Goal: Task Accomplishment & Management: Manage account settings

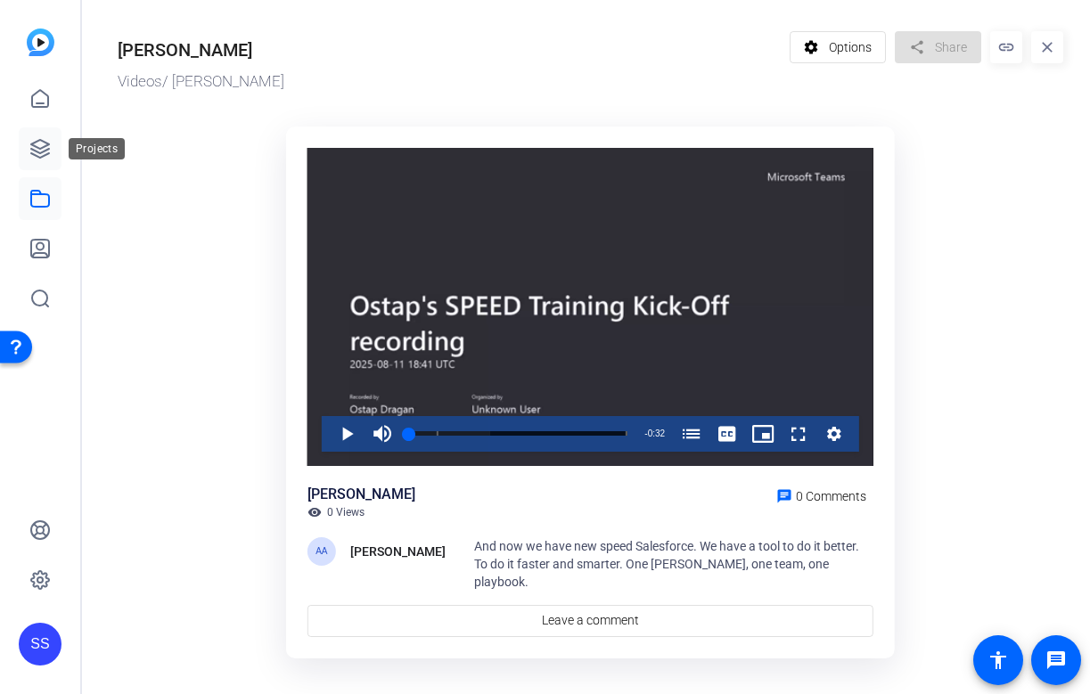
click at [35, 143] on icon at bounding box center [40, 149] width 18 height 18
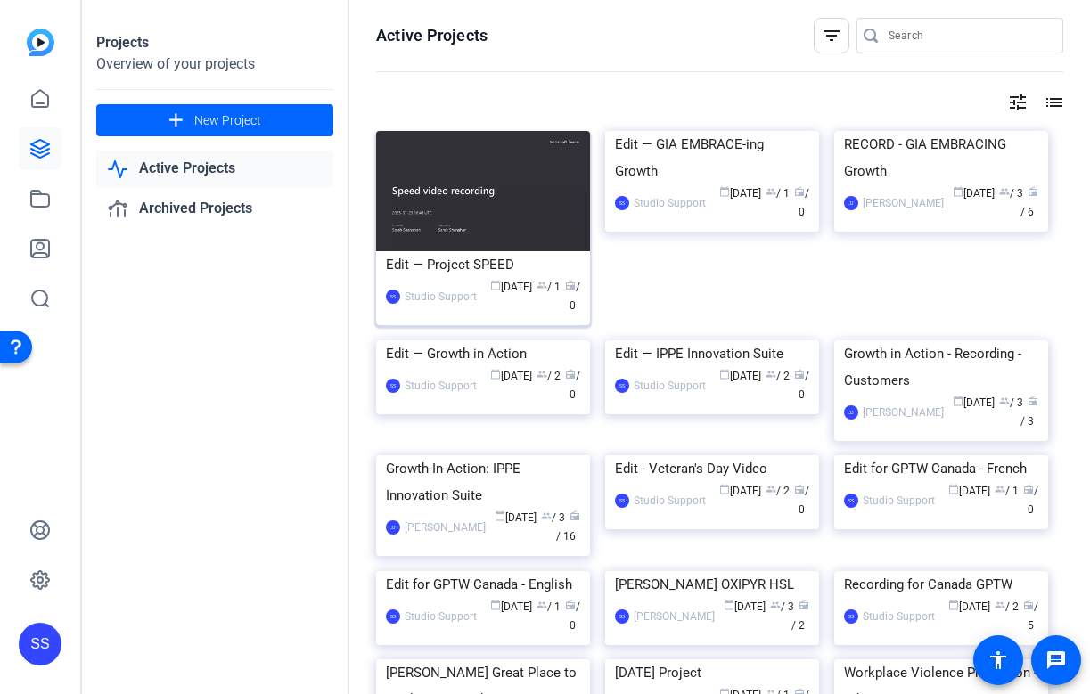
click at [427, 259] on div "Edit — Project SPEED" at bounding box center [483, 264] width 194 height 27
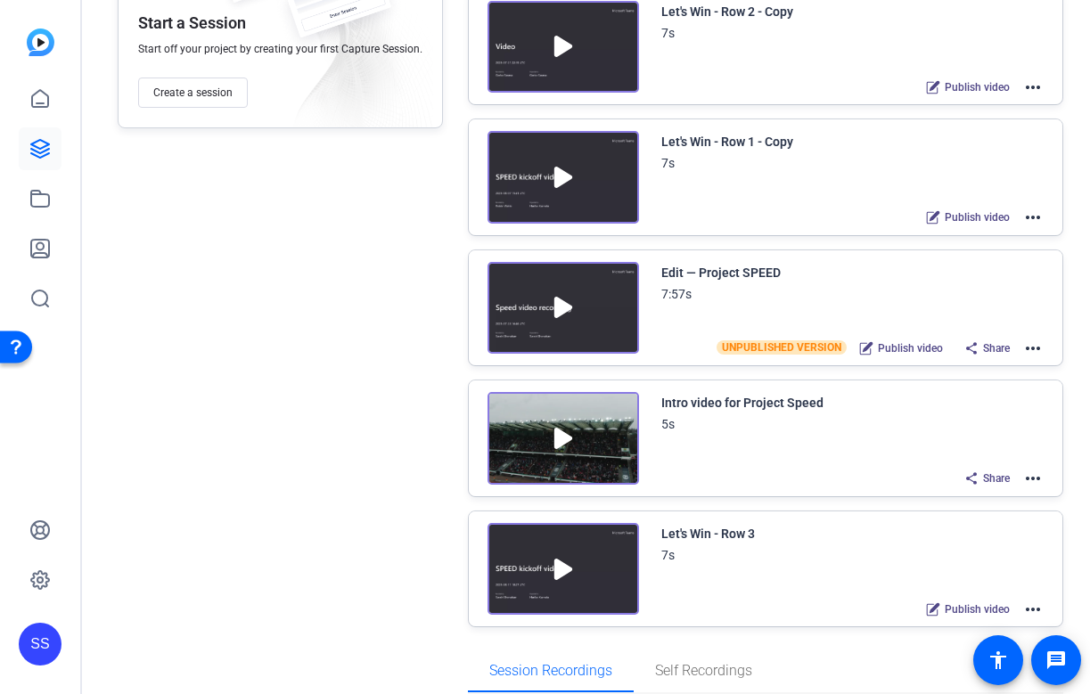
scroll to position [330, 0]
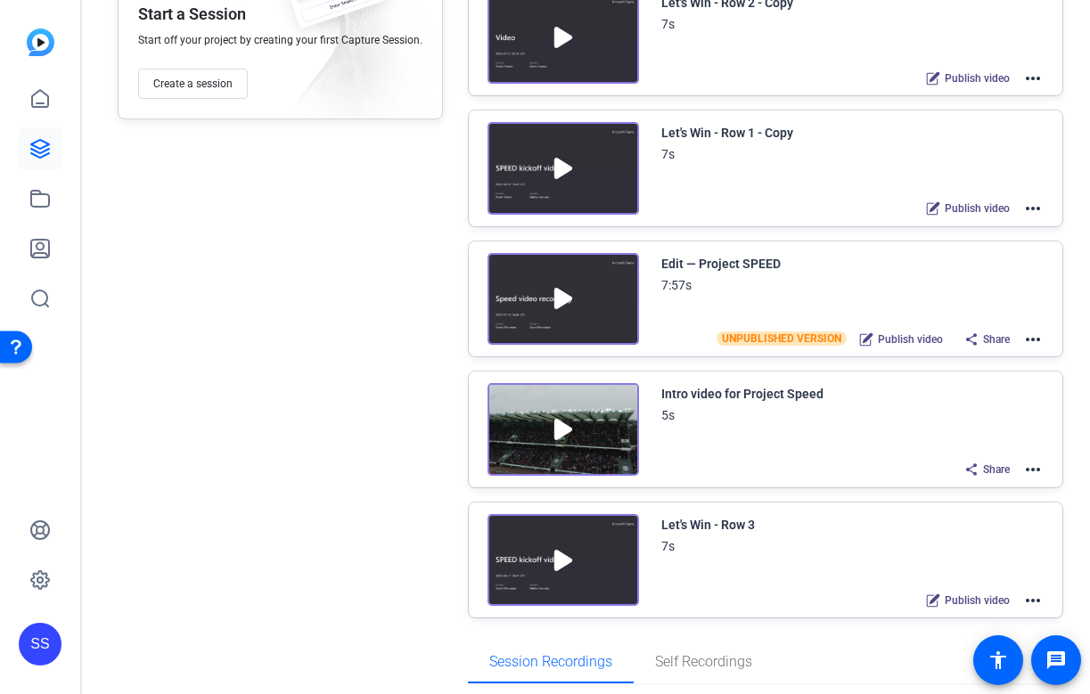
click at [1039, 596] on mat-icon "more_horiz" at bounding box center [1032, 600] width 21 height 21
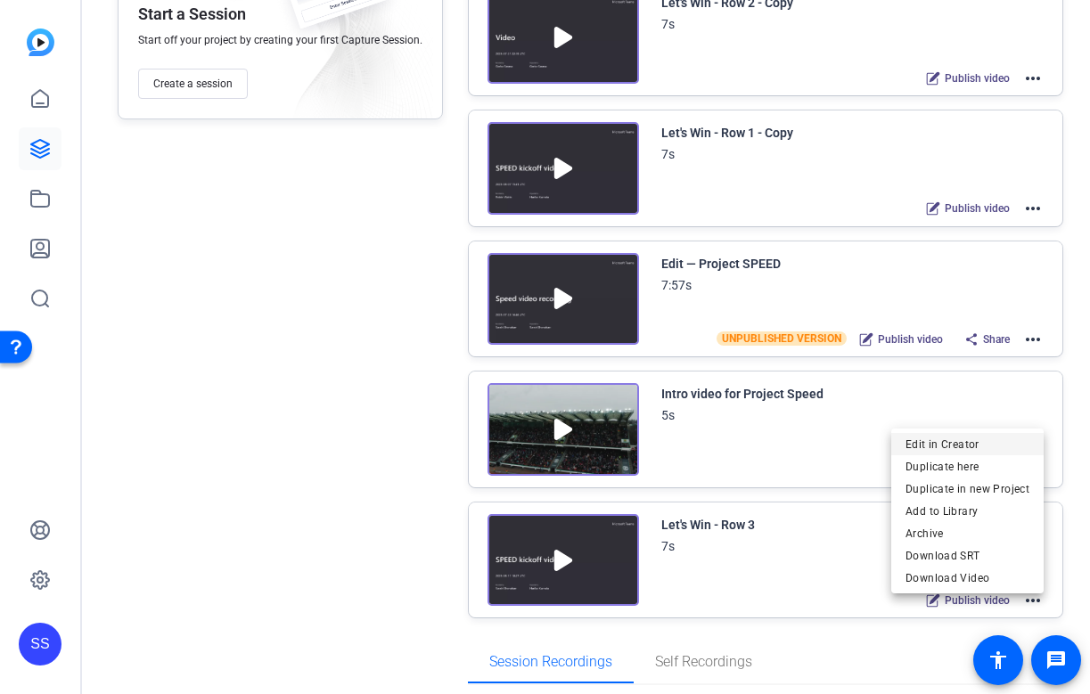
click at [973, 442] on span "Edit in Creator" at bounding box center [968, 443] width 124 height 21
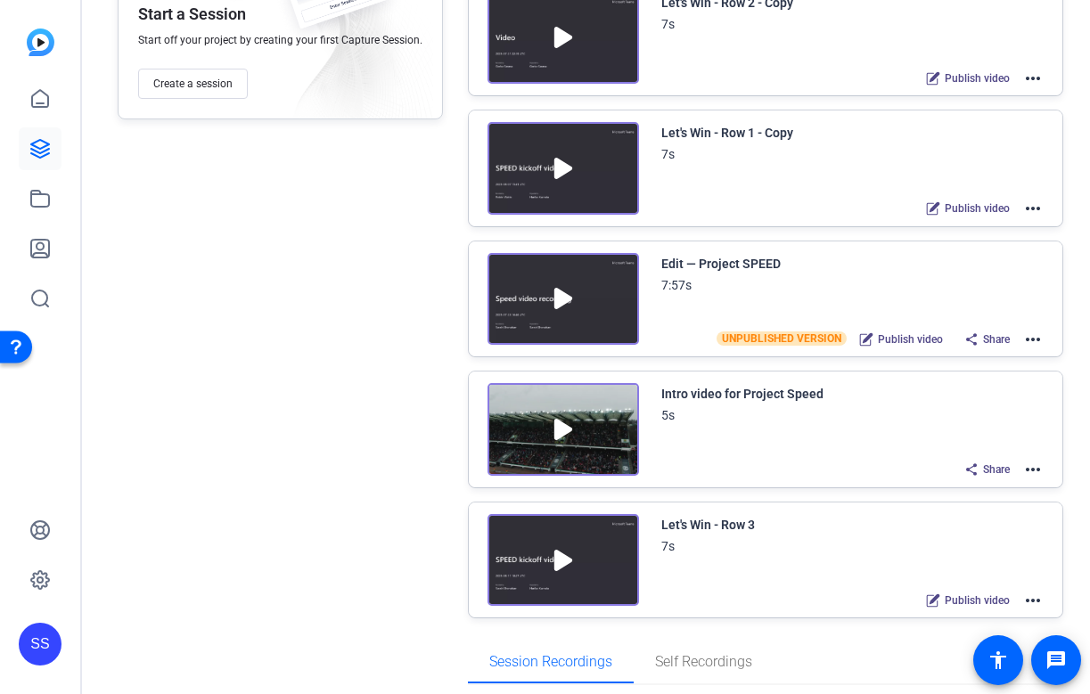
click at [331, 317] on div "Sessions Scripts Sessions more_horiz Start a Session Start off your project by …" at bounding box center [280, 339] width 325 height 1080
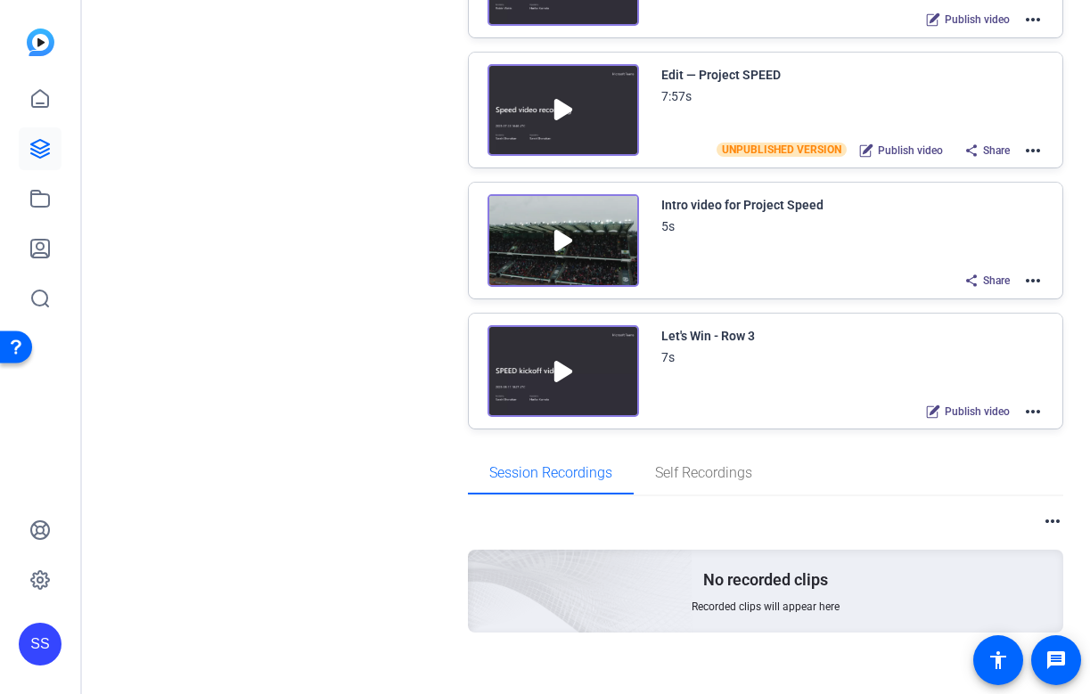
scroll to position [521, 0]
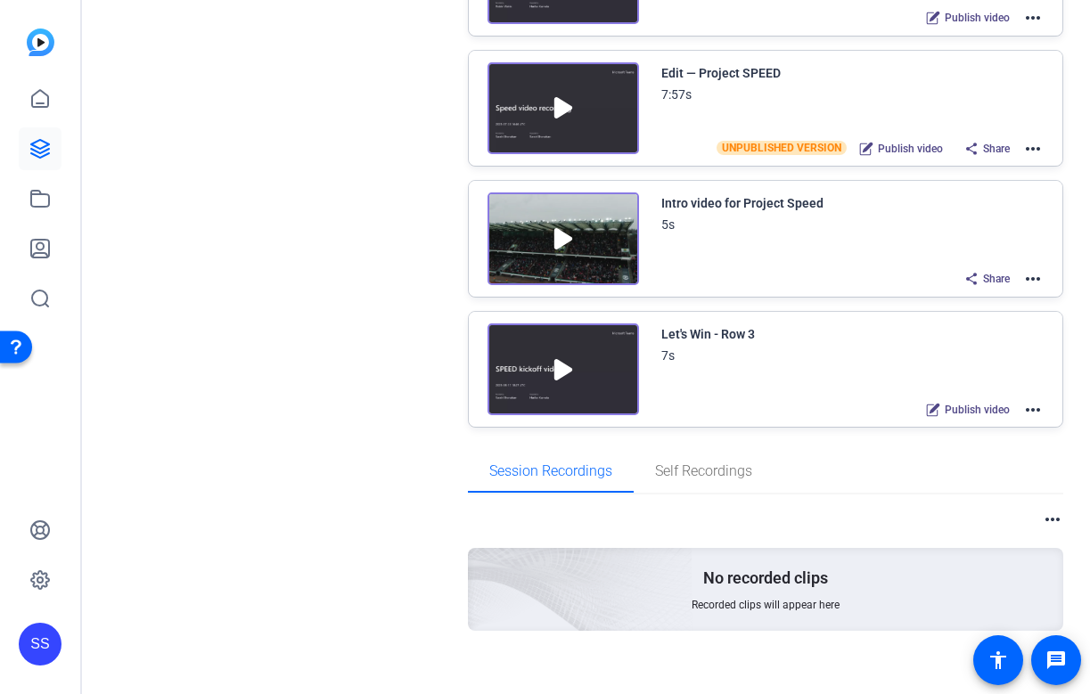
click at [1037, 414] on mat-icon "more_horiz" at bounding box center [1032, 409] width 21 height 21
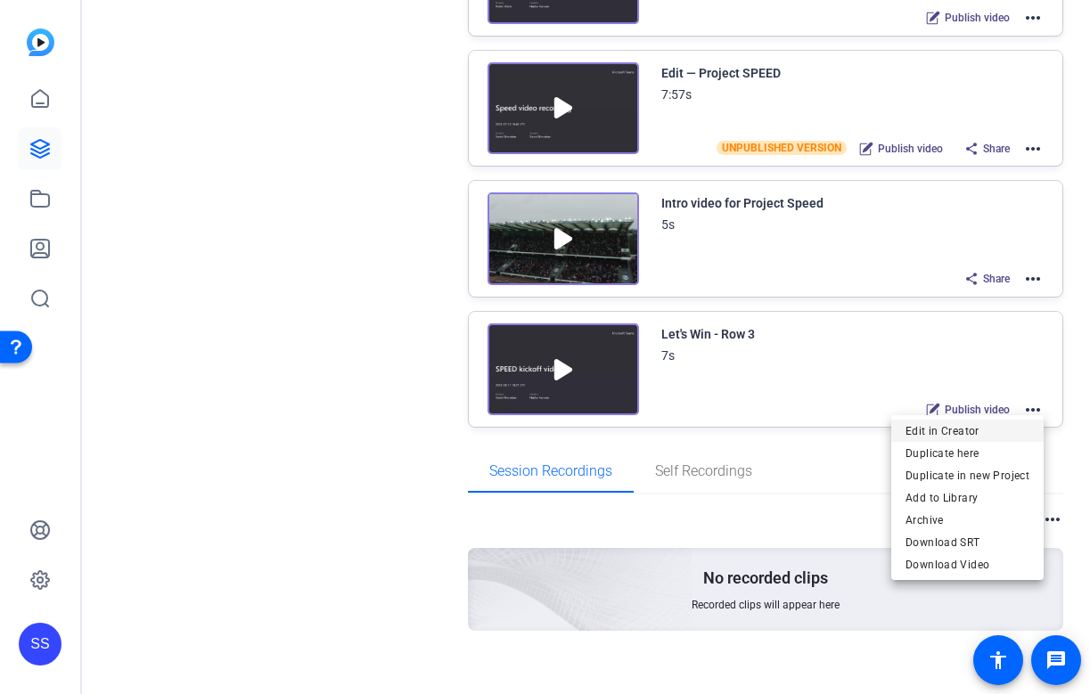
click at [984, 431] on span "Edit in Creator" at bounding box center [968, 430] width 124 height 21
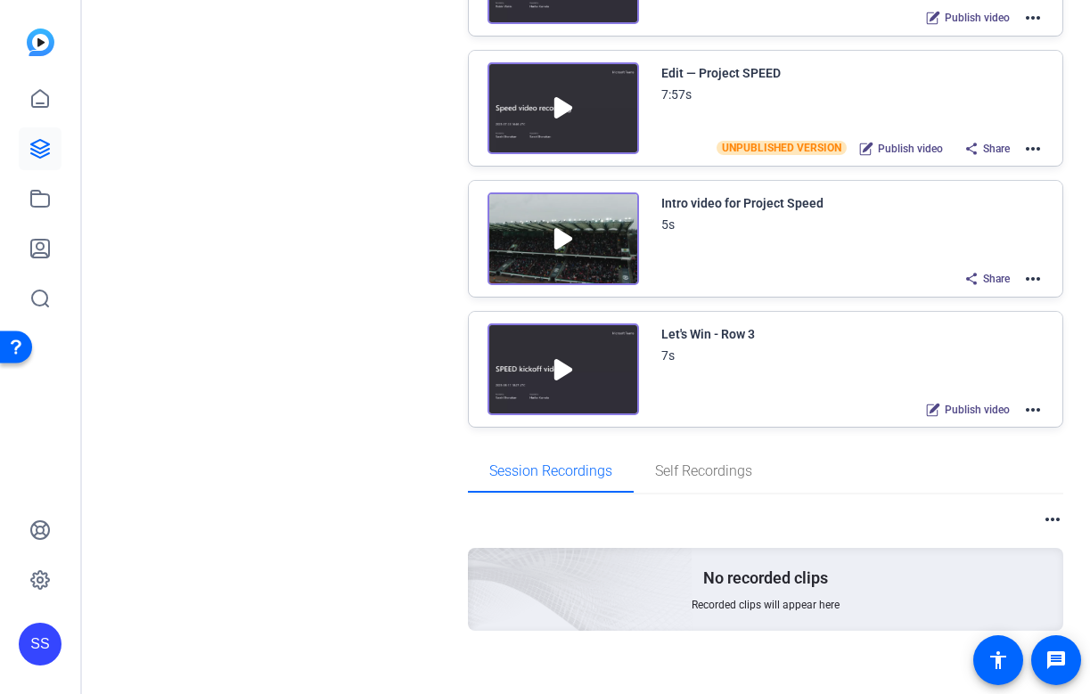
click at [1043, 406] on mat-icon "more_horiz" at bounding box center [1032, 409] width 21 height 21
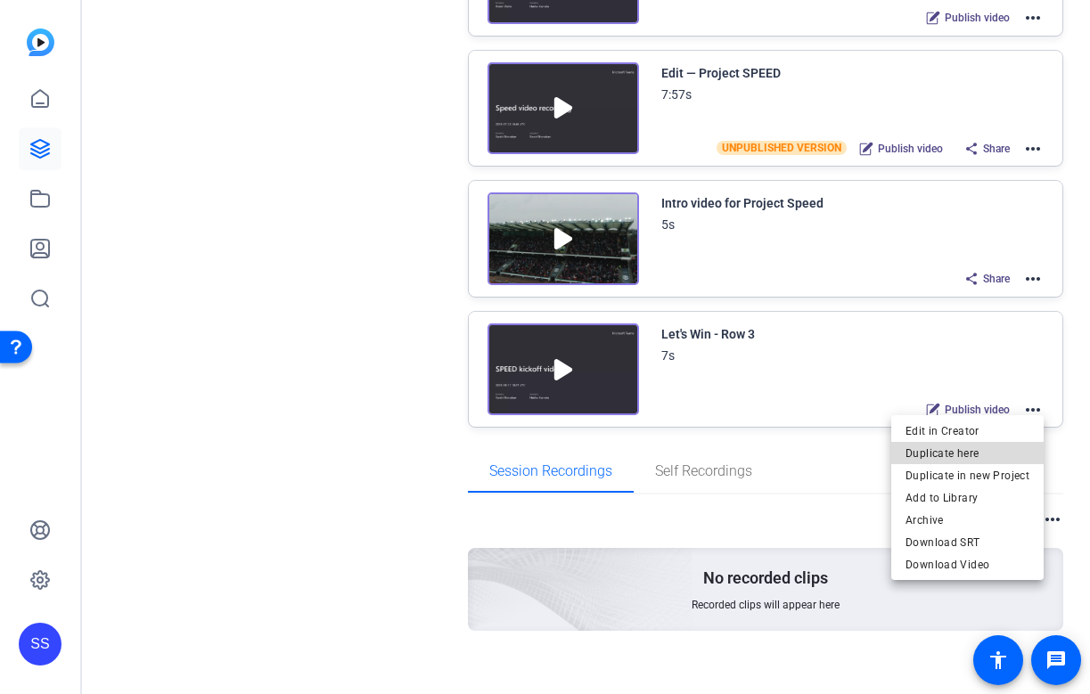
click at [1014, 449] on span "Duplicate here" at bounding box center [968, 452] width 124 height 21
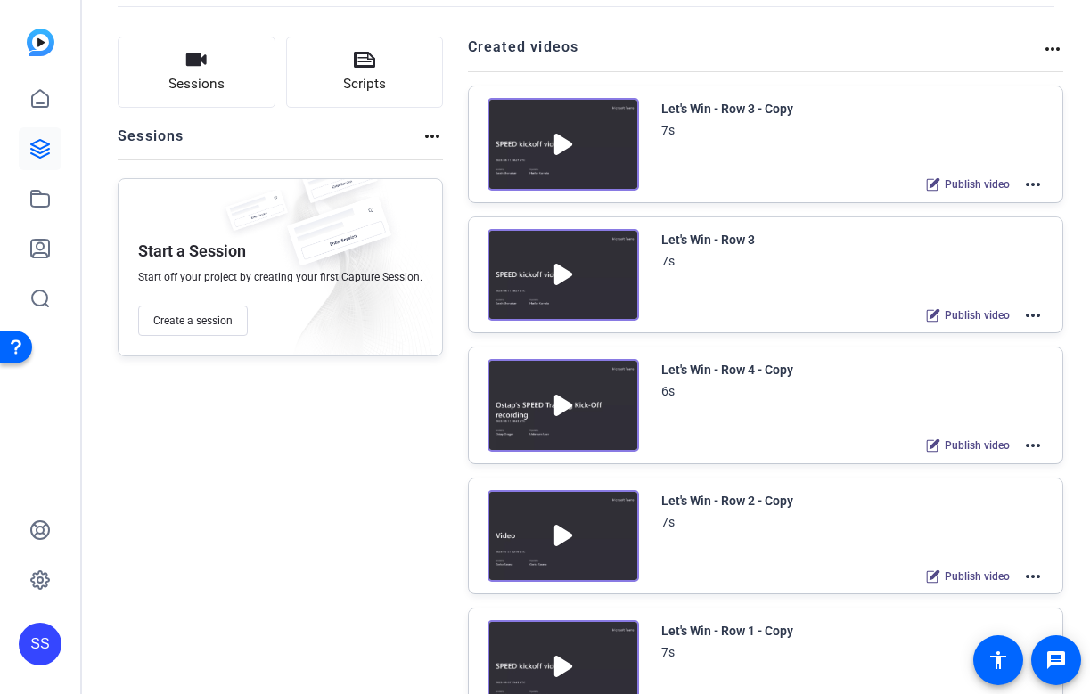
scroll to position [96, 0]
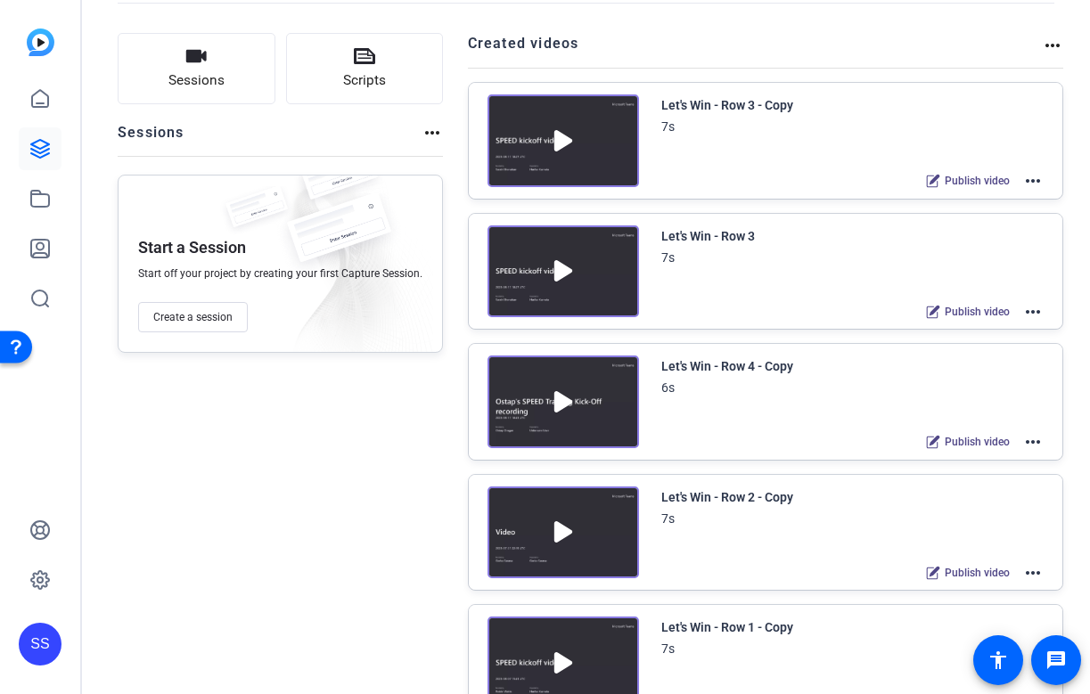
click at [1034, 308] on mat-icon "more_horiz" at bounding box center [1032, 311] width 21 height 21
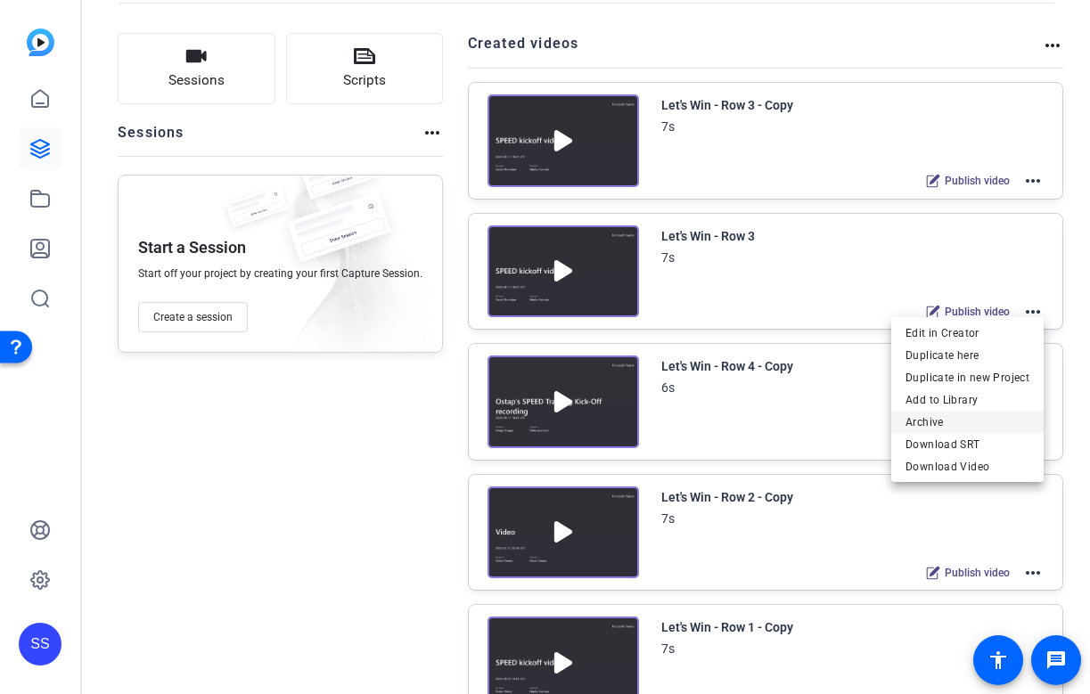
click at [973, 415] on span "Archive" at bounding box center [968, 421] width 124 height 21
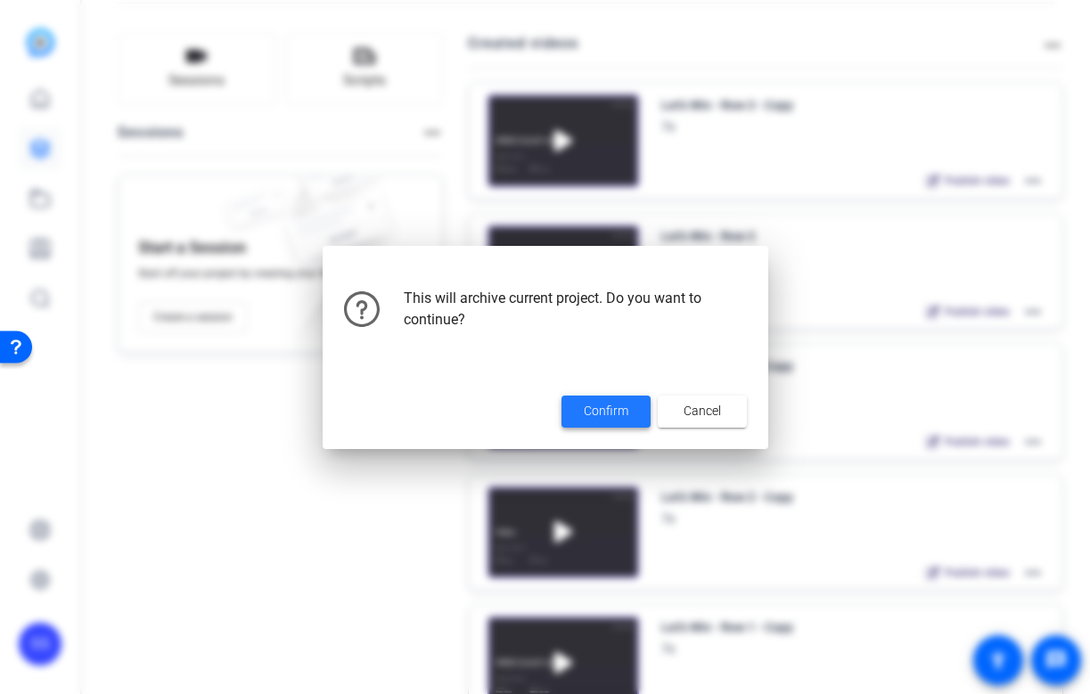
click at [640, 406] on span at bounding box center [606, 411] width 89 height 43
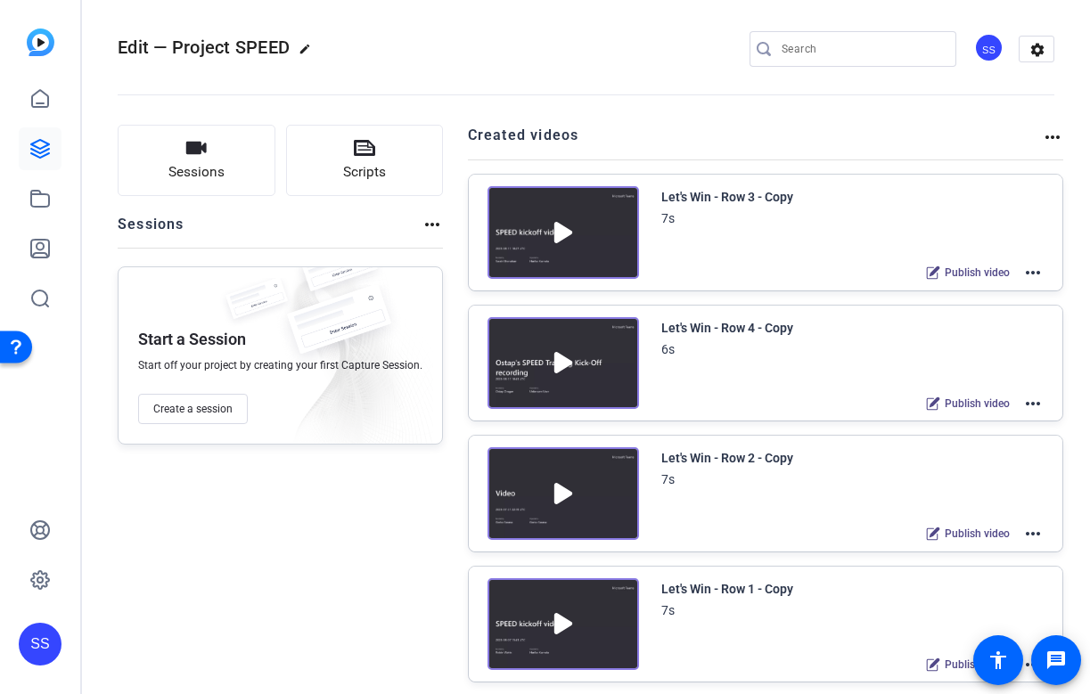
scroll to position [0, 0]
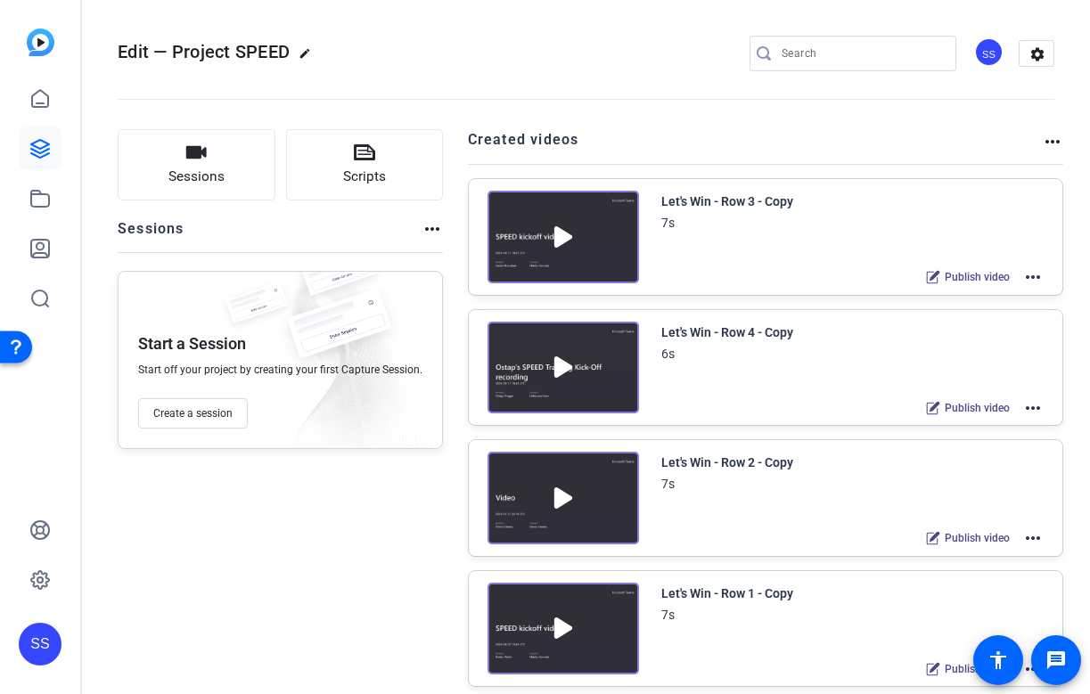
click at [955, 282] on span "Publish video" at bounding box center [977, 277] width 65 height 14
click at [957, 394] on div "Let's Win - Row 4 - Copy 6s Publish video more_horiz" at bounding box center [852, 371] width 383 height 98
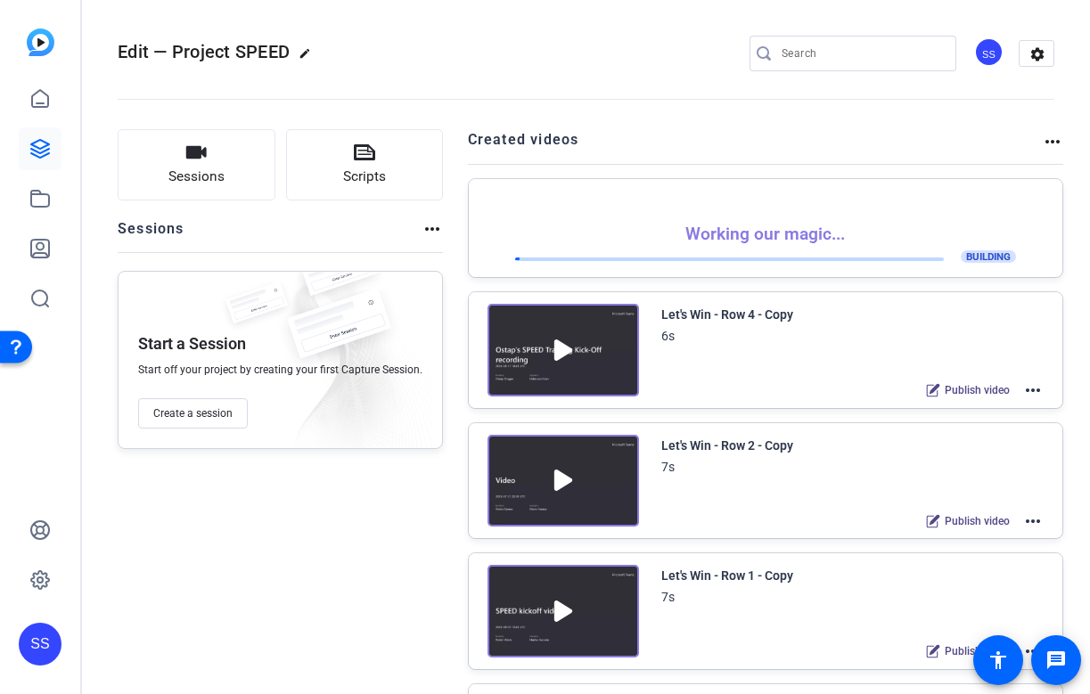
click at [956, 406] on div "Let's Win - Row 4 - Copy 6s Publish video more_horiz" at bounding box center [766, 350] width 595 height 116
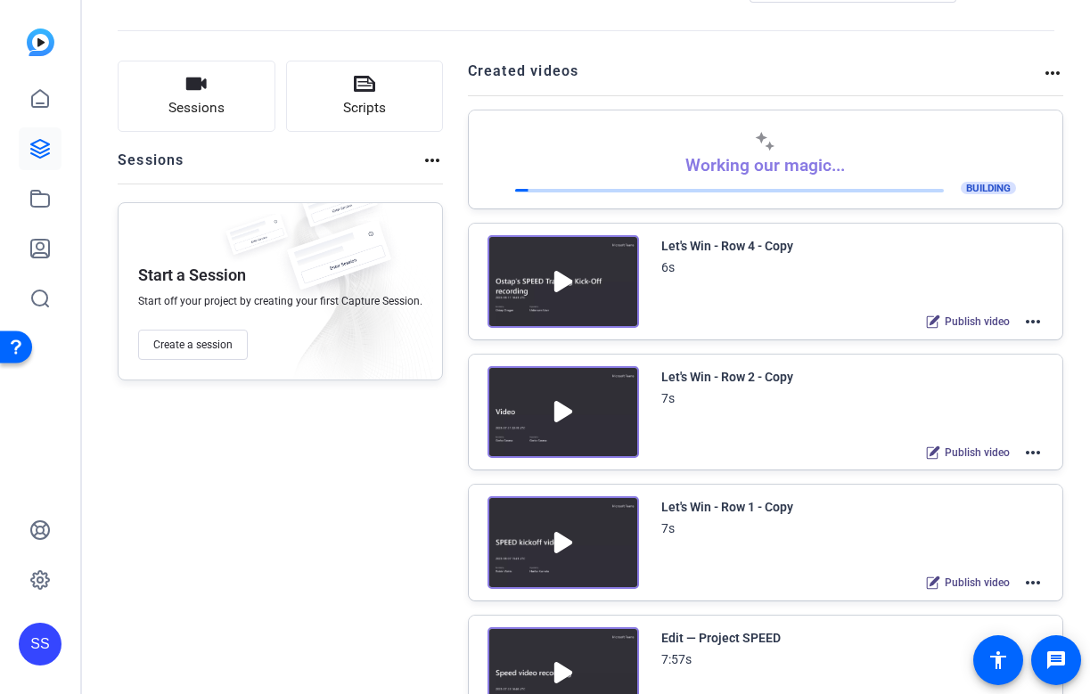
scroll to position [78, 0]
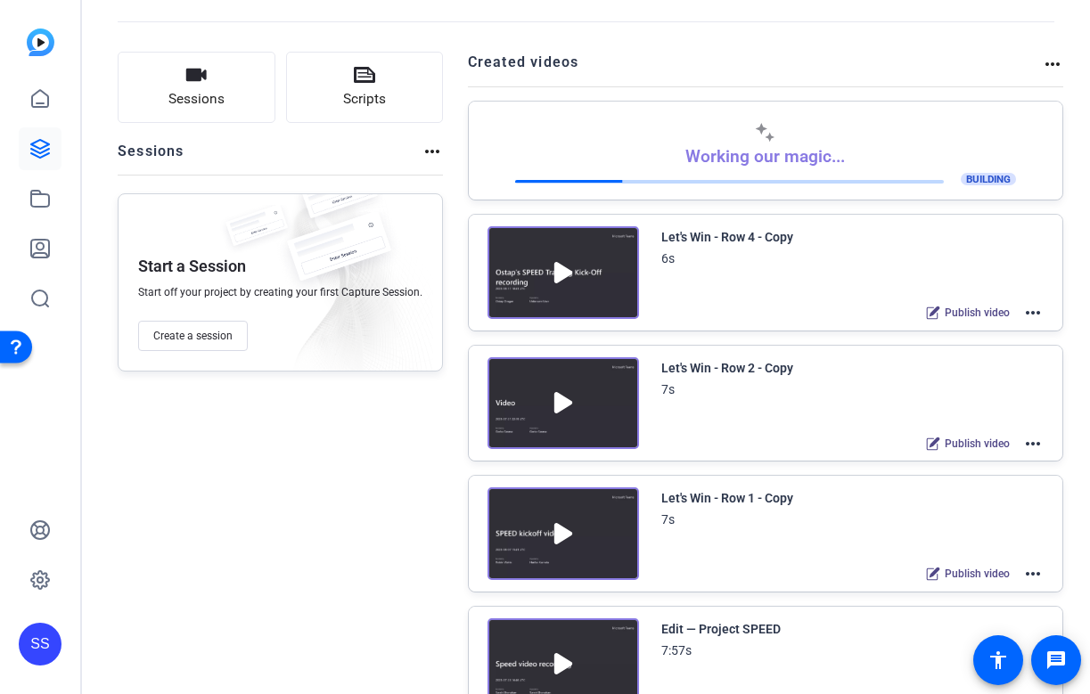
click at [978, 303] on div "Publish video" at bounding box center [968, 312] width 102 height 23
click at [976, 442] on span "Publish video" at bounding box center [977, 444] width 65 height 14
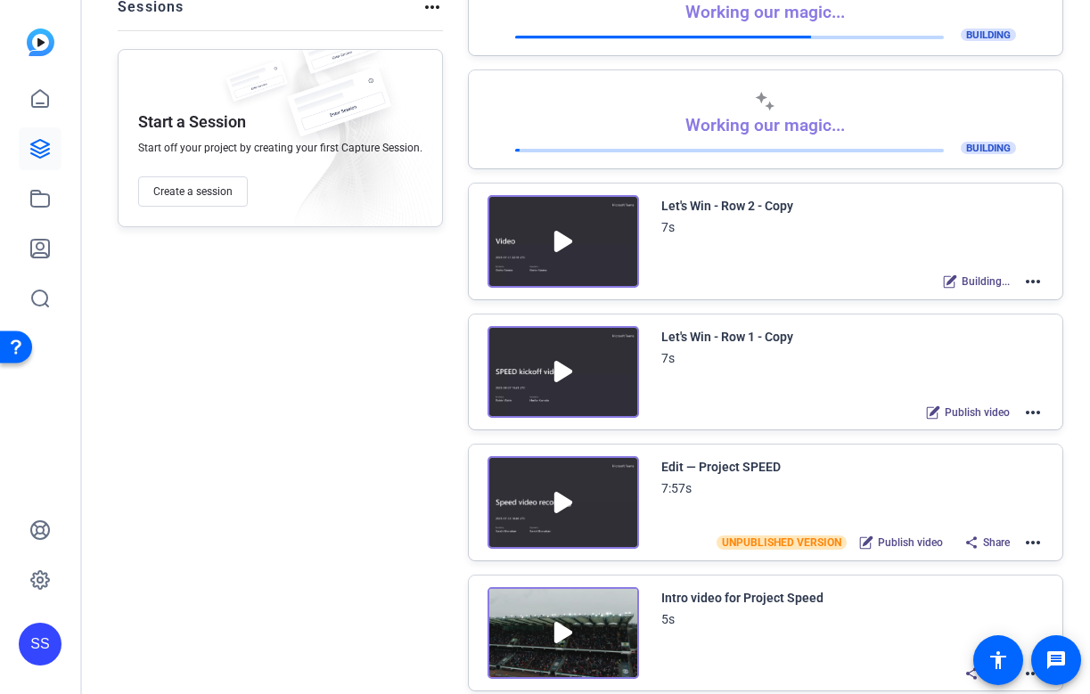
scroll to position [227, 0]
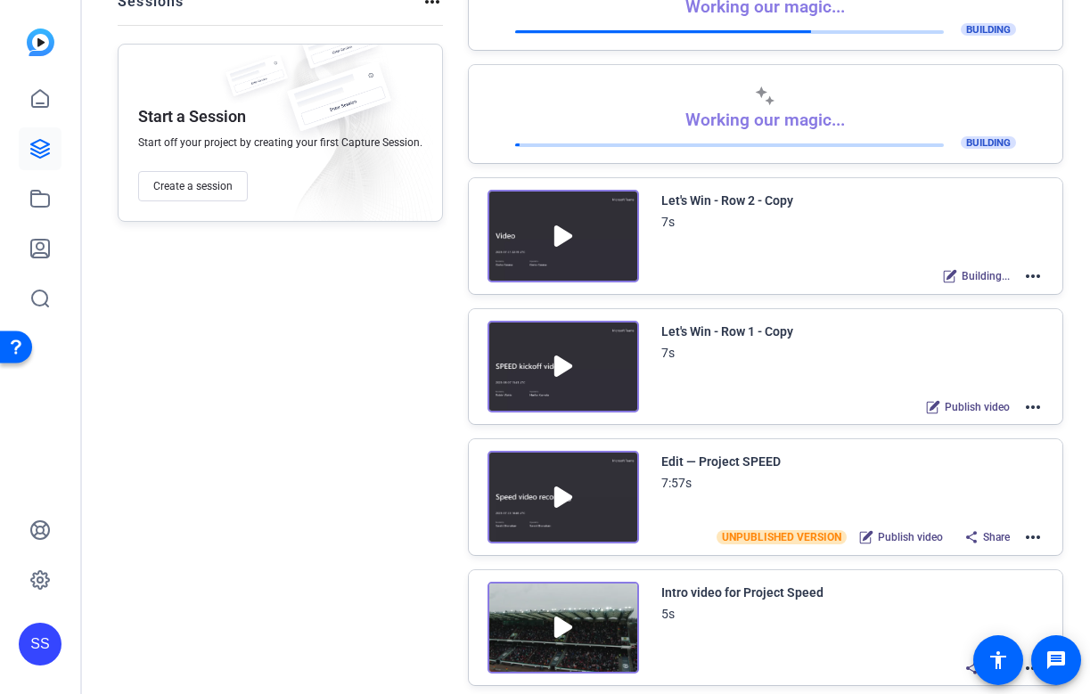
click at [972, 405] on span "Publish video" at bounding box center [977, 407] width 65 height 14
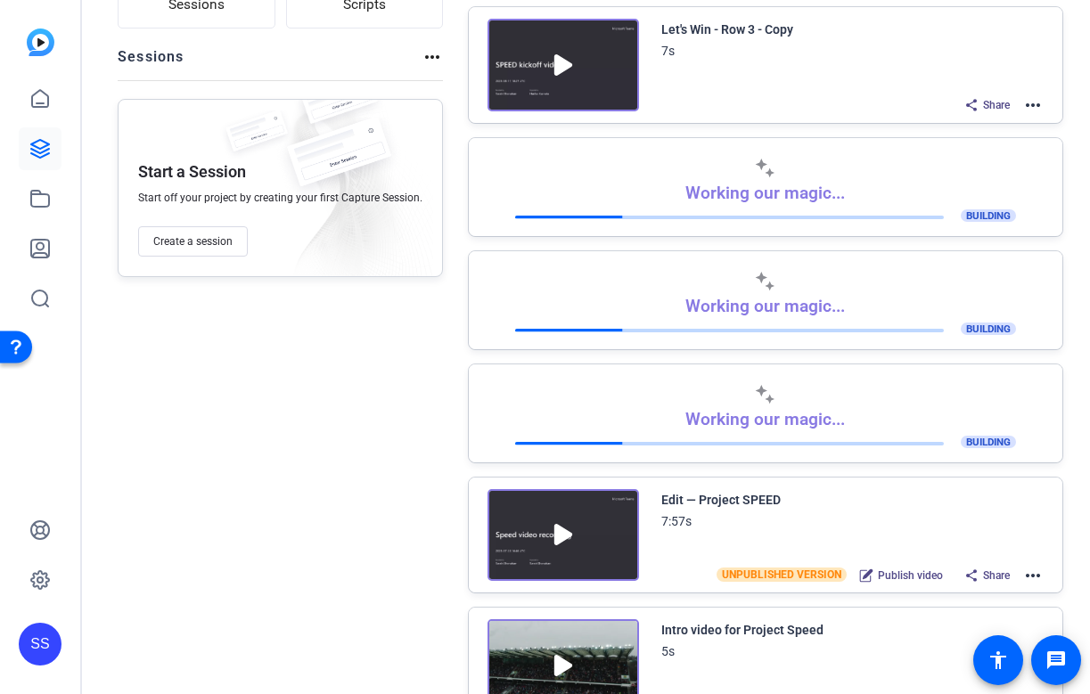
scroll to position [0, 0]
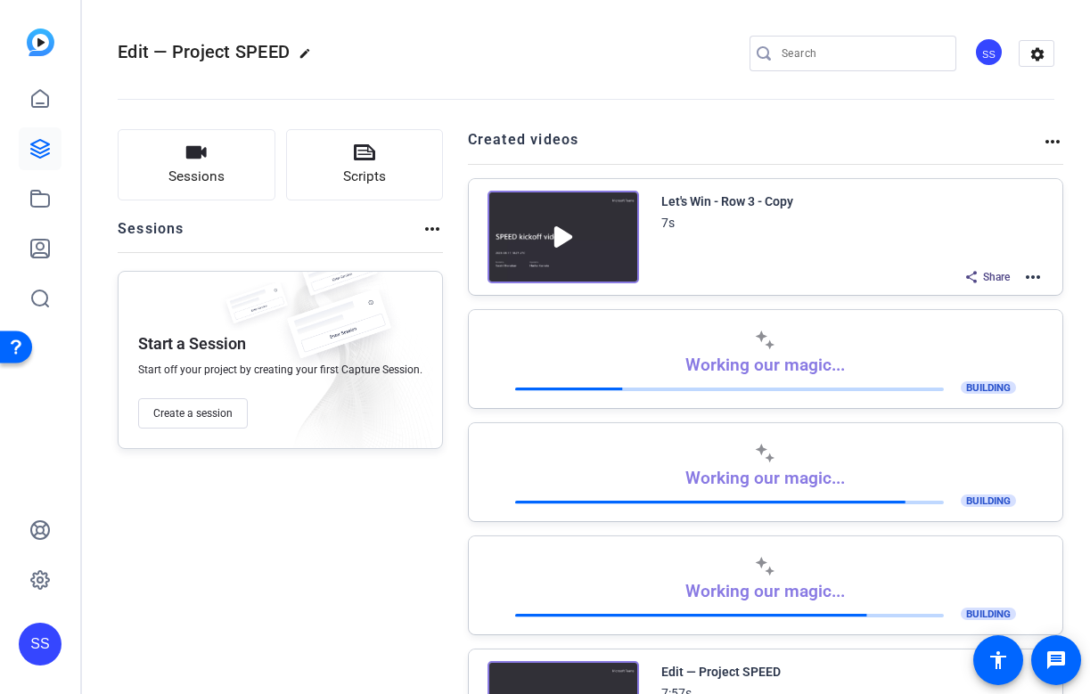
click at [1033, 278] on mat-icon "more_horiz" at bounding box center [1032, 277] width 21 height 21
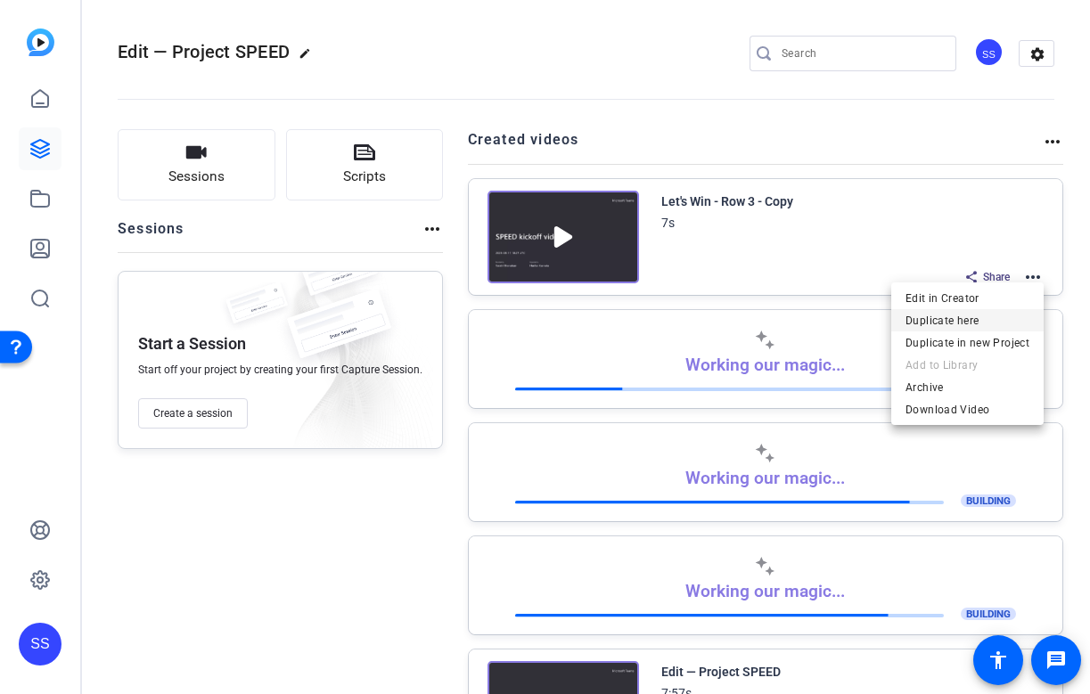
click at [1007, 316] on span "Duplicate here" at bounding box center [968, 320] width 124 height 21
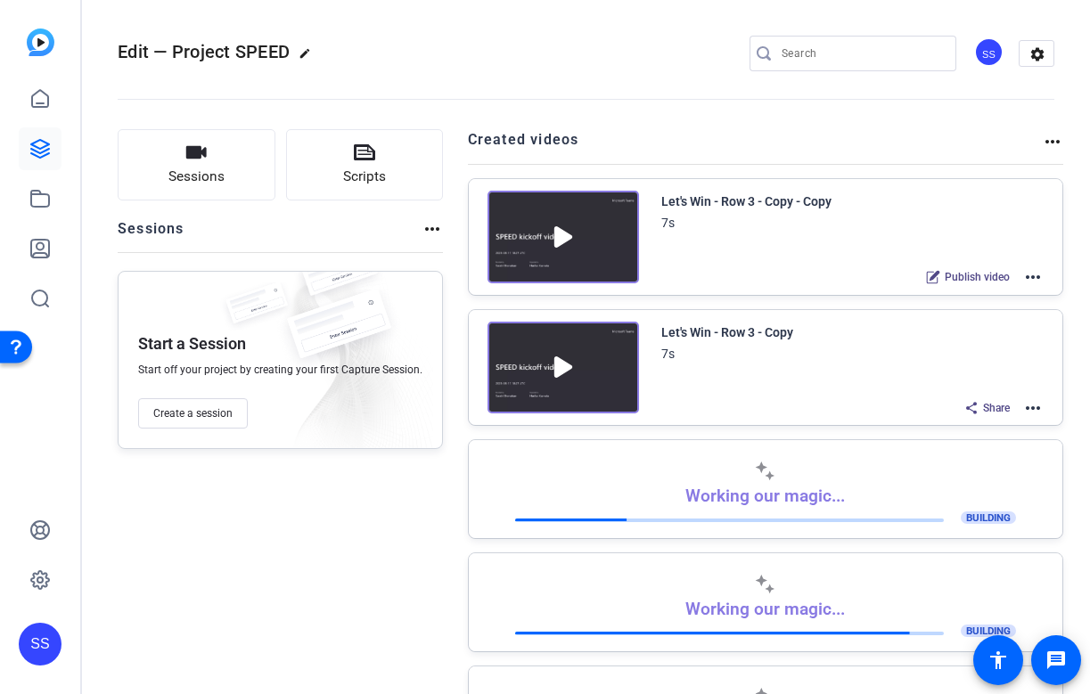
click at [1041, 277] on mat-icon "more_horiz" at bounding box center [1032, 277] width 21 height 21
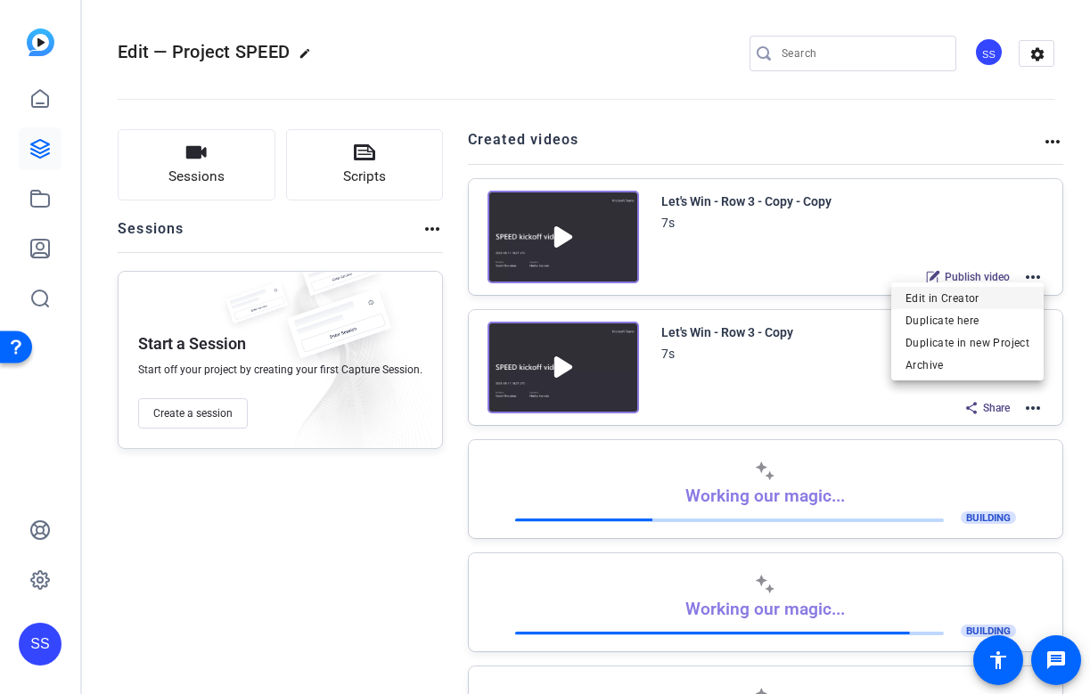
click at [987, 300] on span "Edit in Creator" at bounding box center [968, 298] width 124 height 21
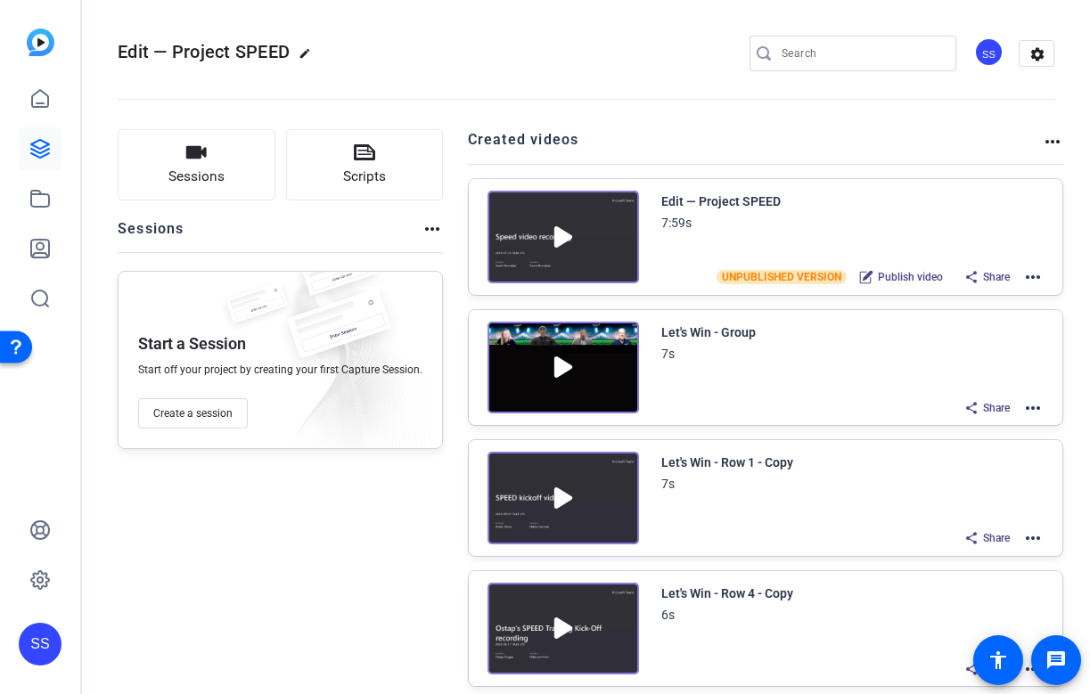
click at [1039, 409] on mat-icon "more_horiz" at bounding box center [1032, 408] width 21 height 21
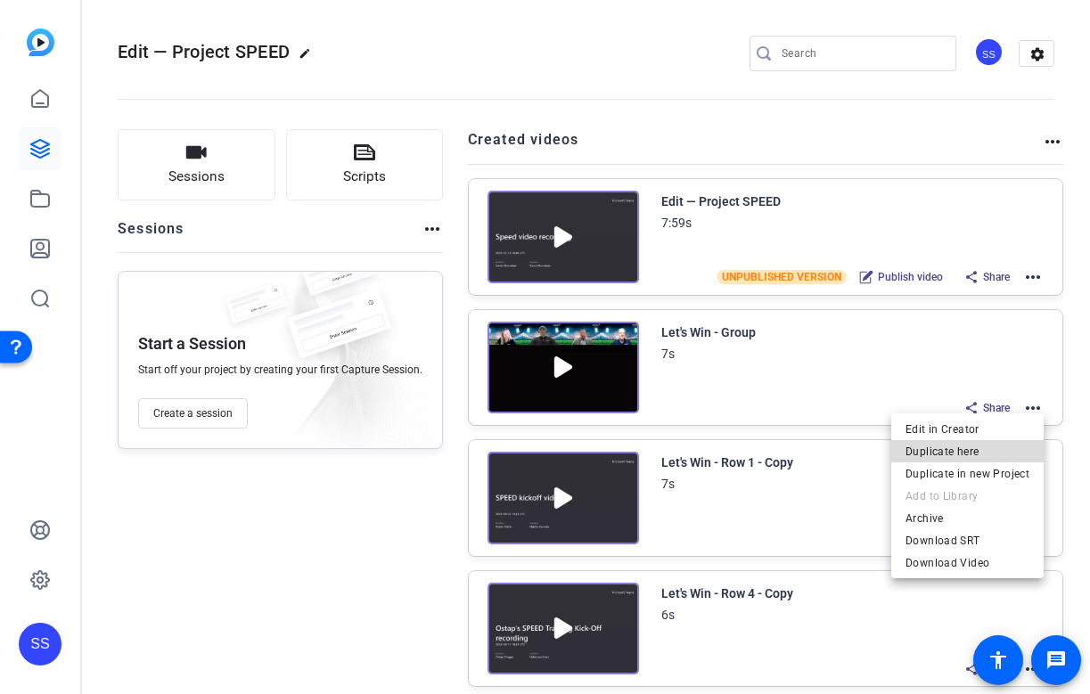
click at [990, 445] on span "Duplicate here" at bounding box center [968, 450] width 124 height 21
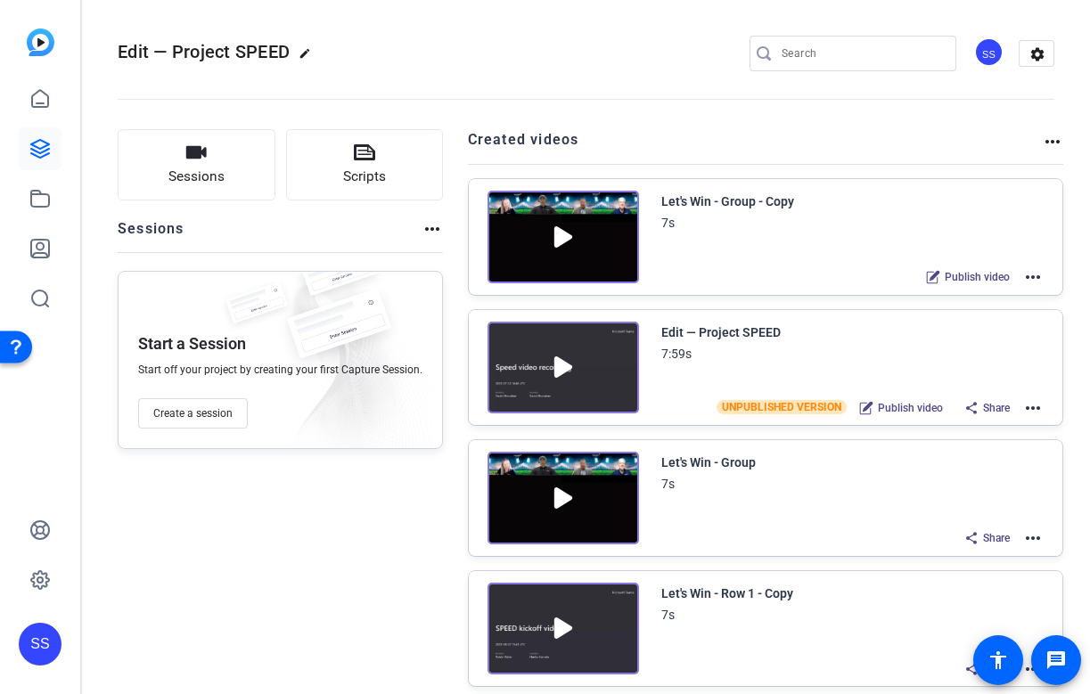
click at [1037, 535] on mat-icon "more_horiz" at bounding box center [1032, 538] width 21 height 21
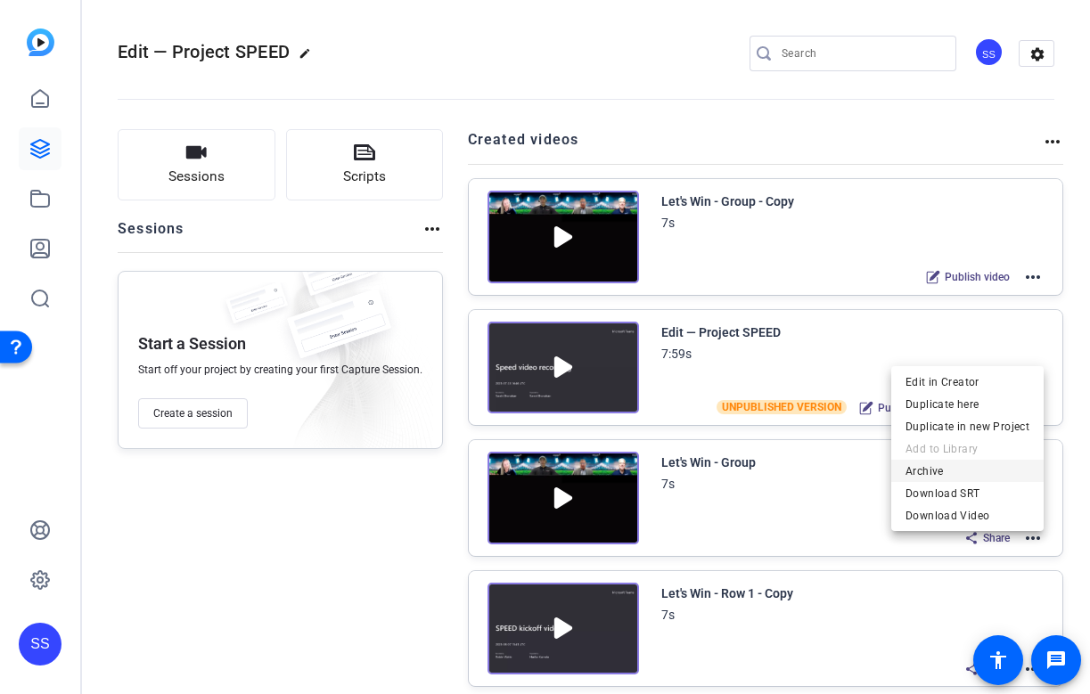
click at [953, 470] on span "Archive" at bounding box center [968, 471] width 124 height 21
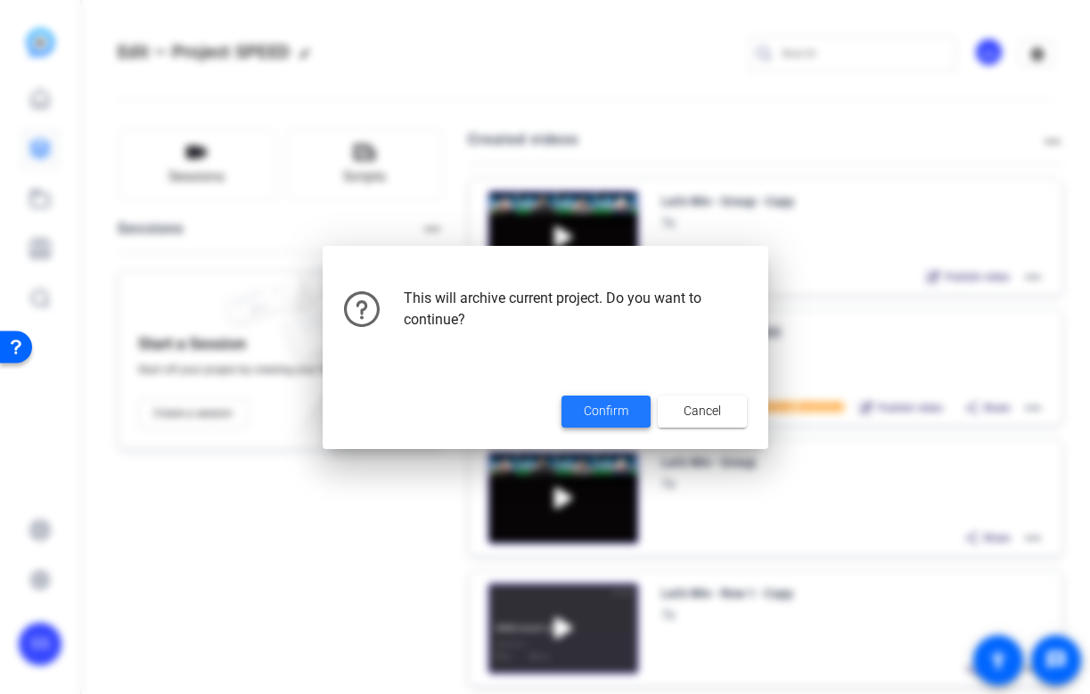
click at [600, 410] on span "Confirm" at bounding box center [606, 411] width 45 height 19
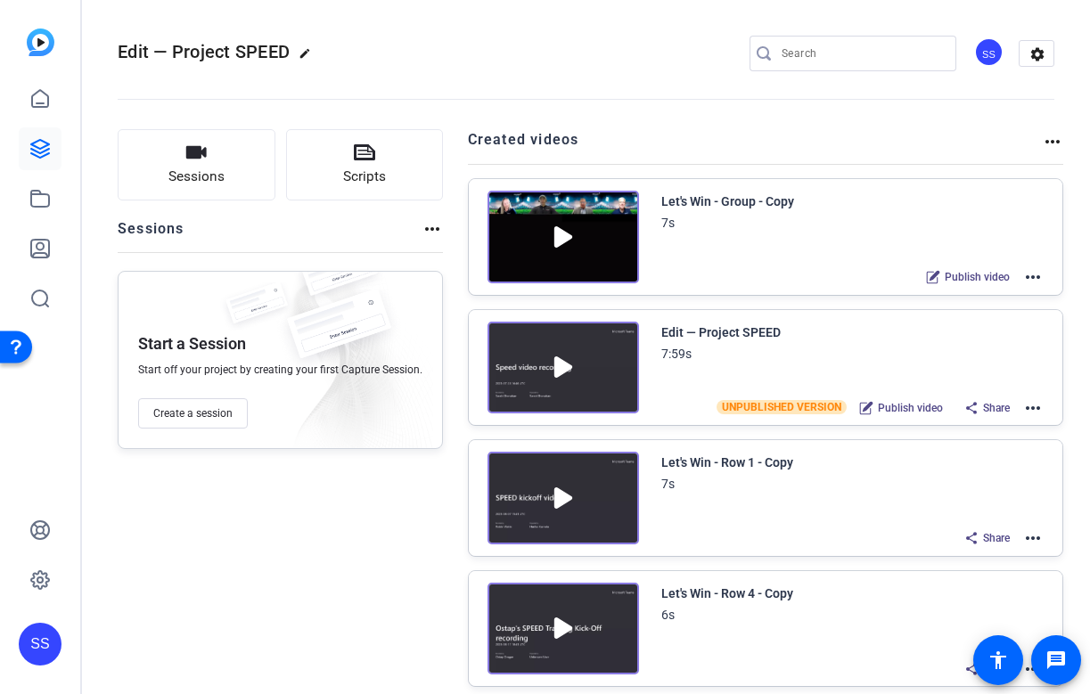
click at [1039, 275] on mat-icon "more_horiz" at bounding box center [1032, 277] width 21 height 21
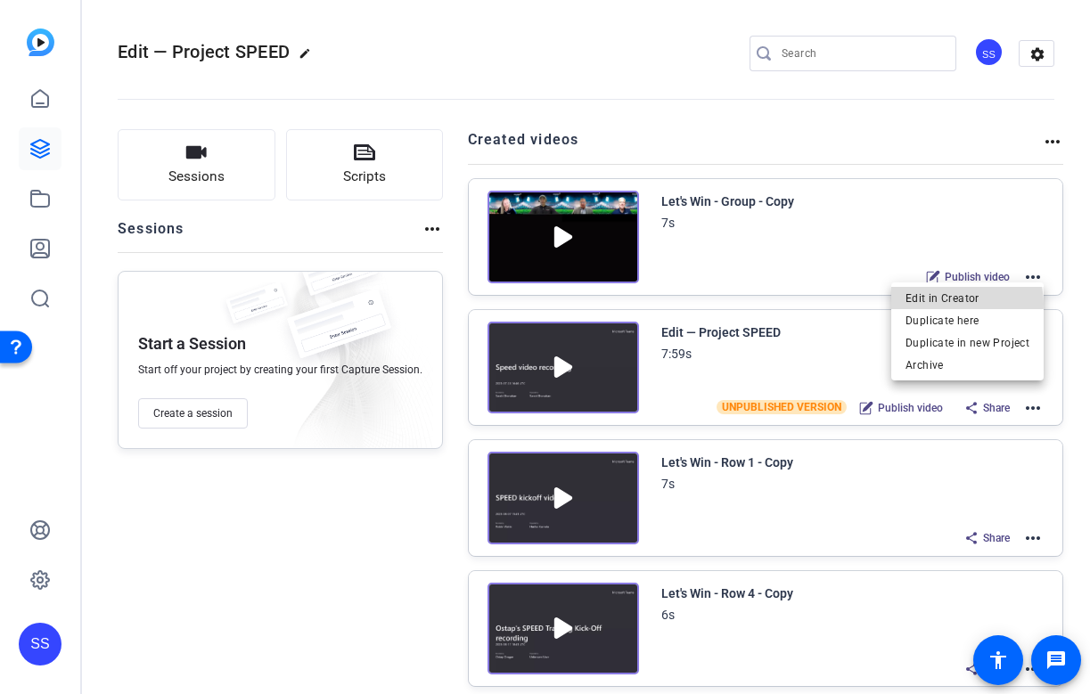
click at [966, 304] on span "Edit in Creator" at bounding box center [968, 298] width 124 height 21
